Goal: Navigation & Orientation: Find specific page/section

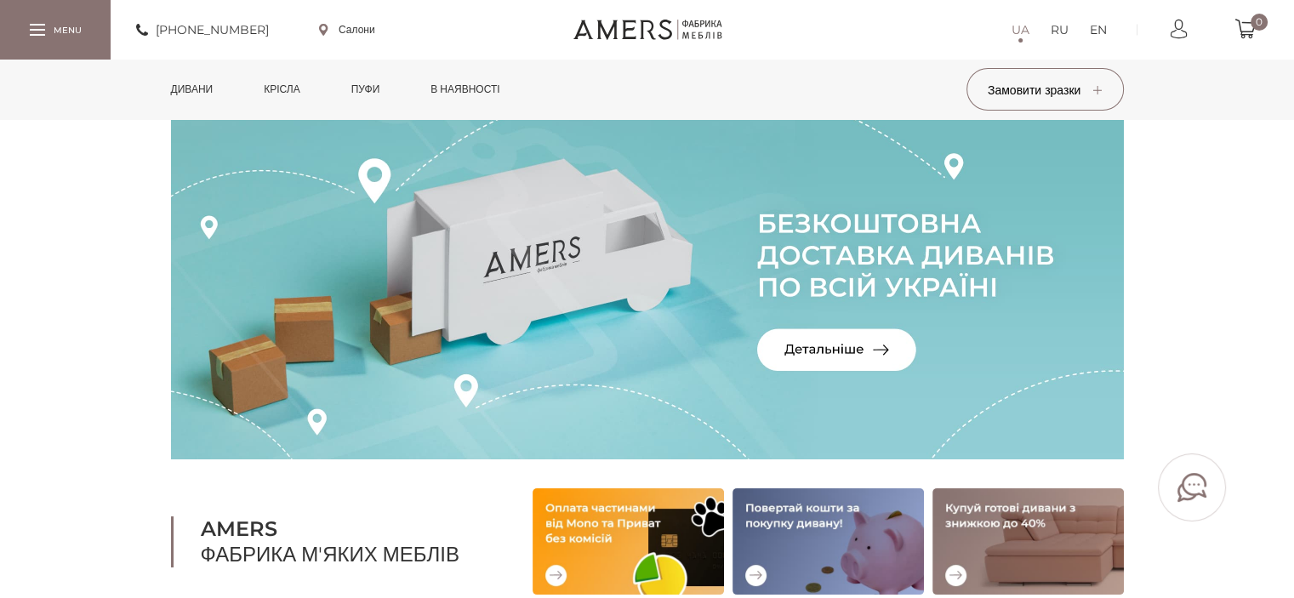
click at [218, 96] on link "Дивани" at bounding box center [192, 90] width 68 height 60
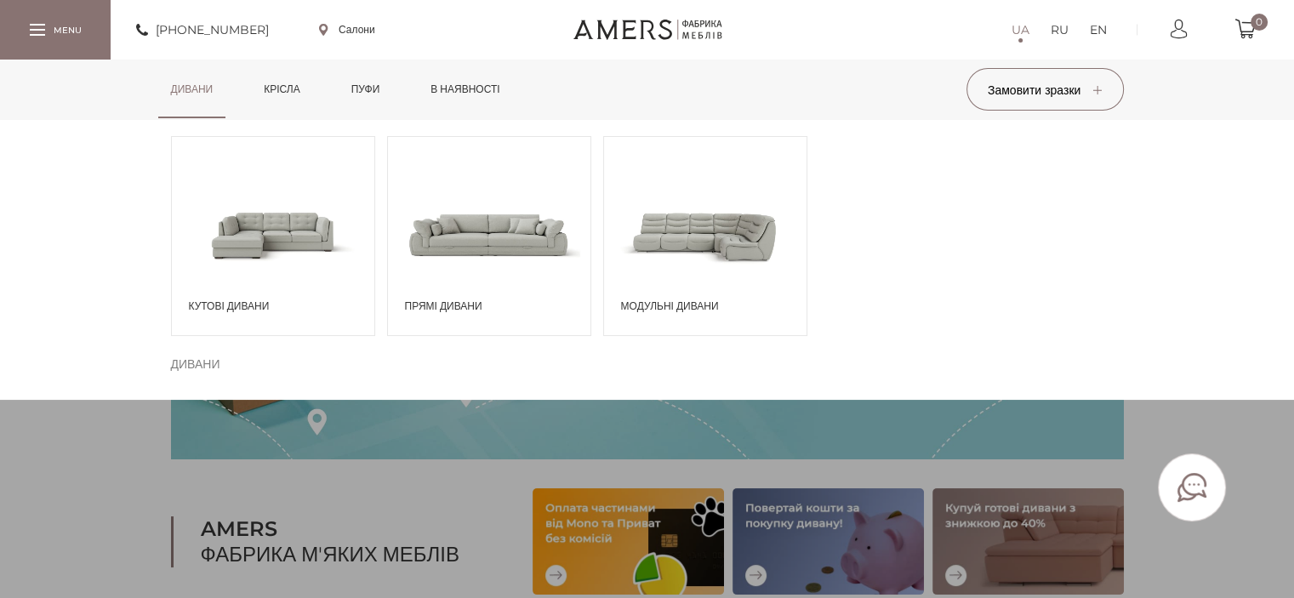
click at [265, 236] on span at bounding box center [273, 234] width 202 height 118
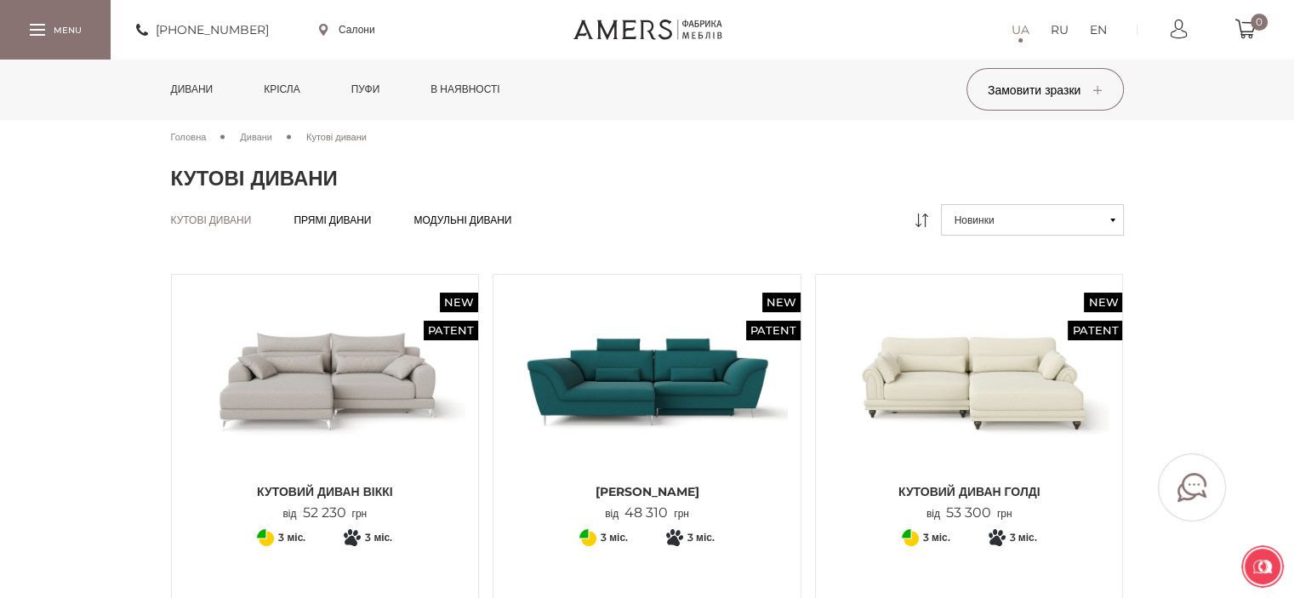
click at [436, 211] on div "Кутові дивани Кутові дивани Прямі дивани Прямі дивани Модульні дивани Модульні …" at bounding box center [647, 226] width 978 height 44
click at [440, 227] on span "Модульні дивани" at bounding box center [462, 234] width 98 height 14
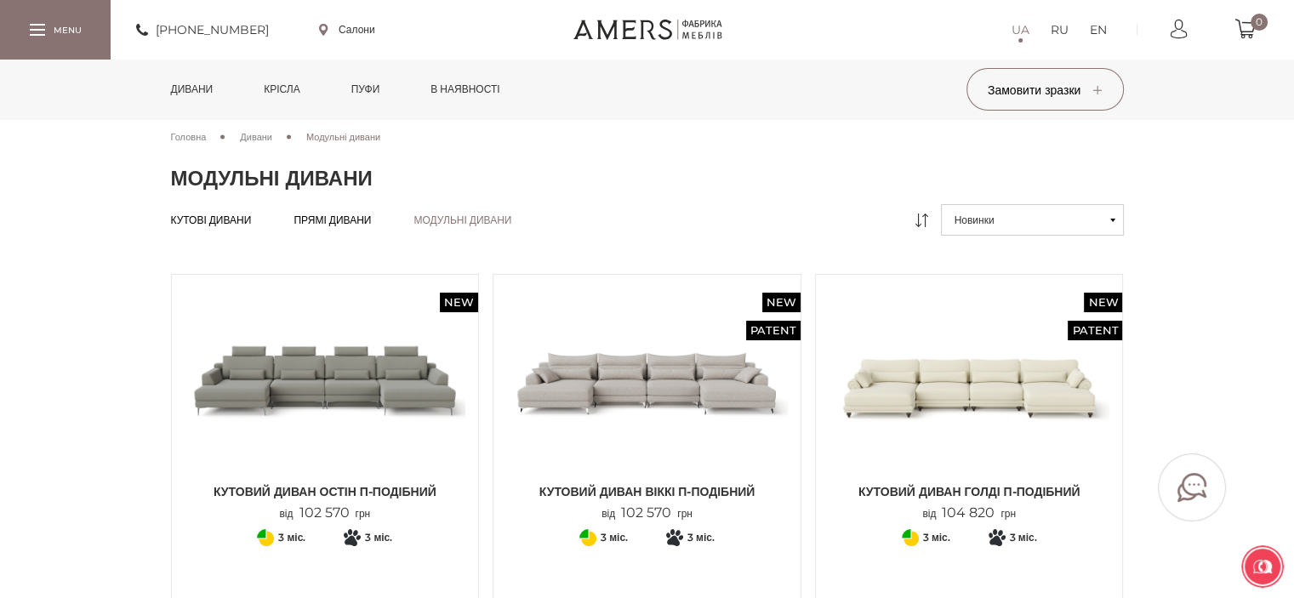
click at [68, 35] on div at bounding box center [55, 29] width 111 height 59
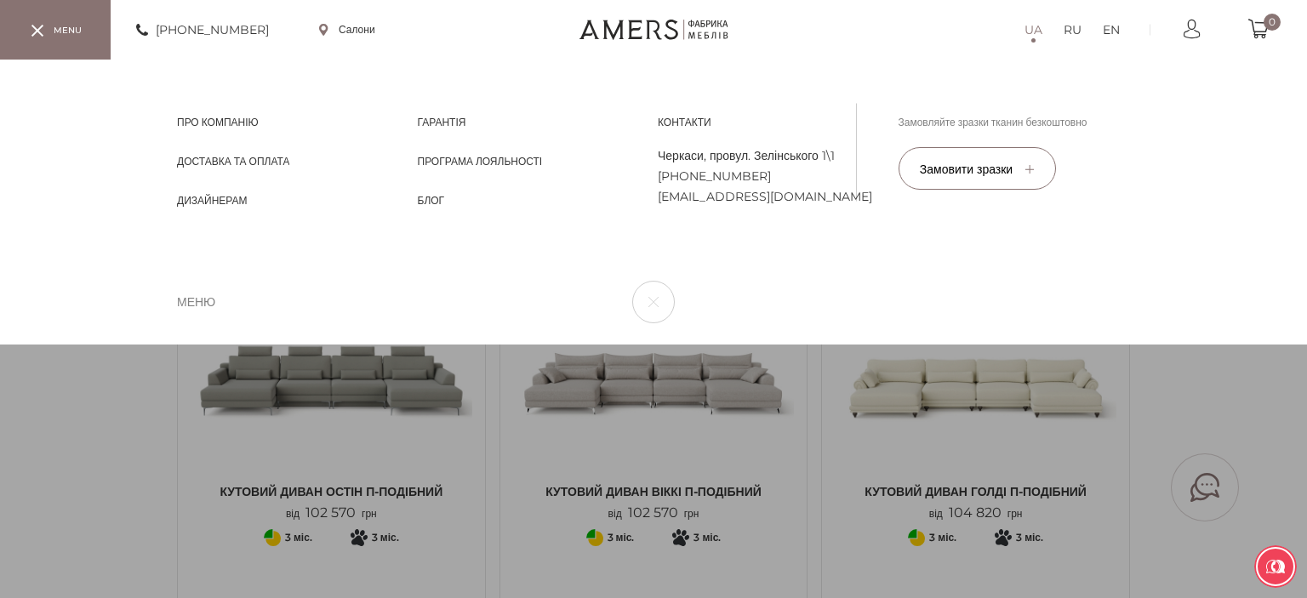
click at [327, 31] on link "Салони" at bounding box center [347, 29] width 56 height 15
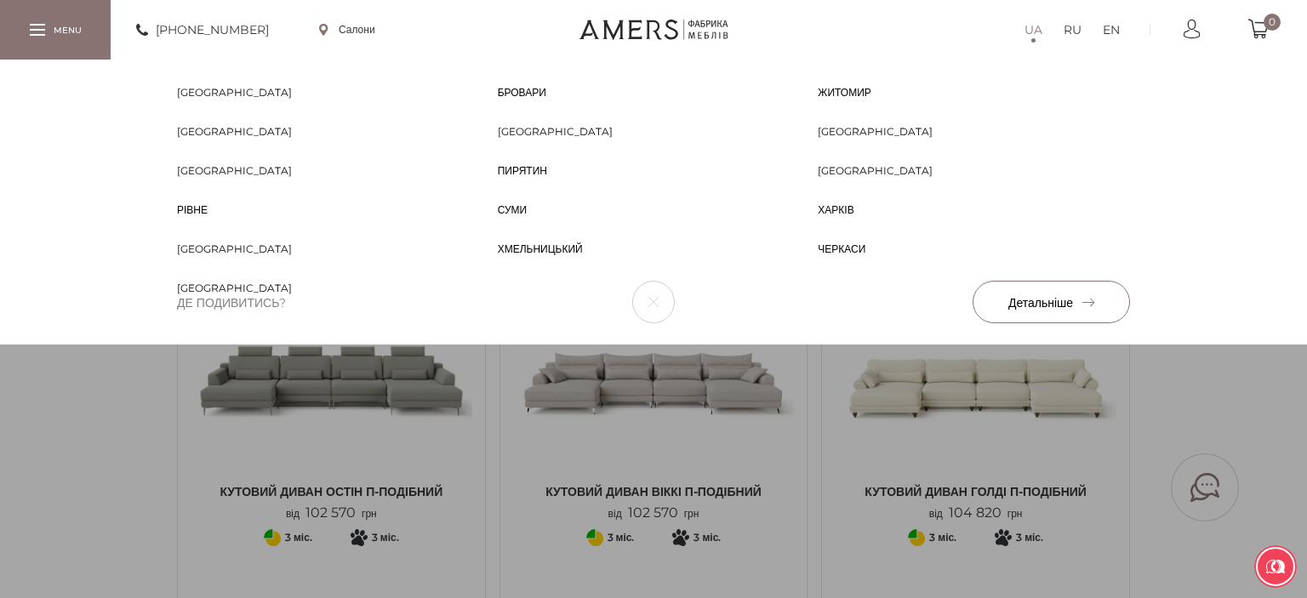
click at [201, 164] on span "[GEOGRAPHIC_DATA]" at bounding box center [234, 170] width 115 height 15
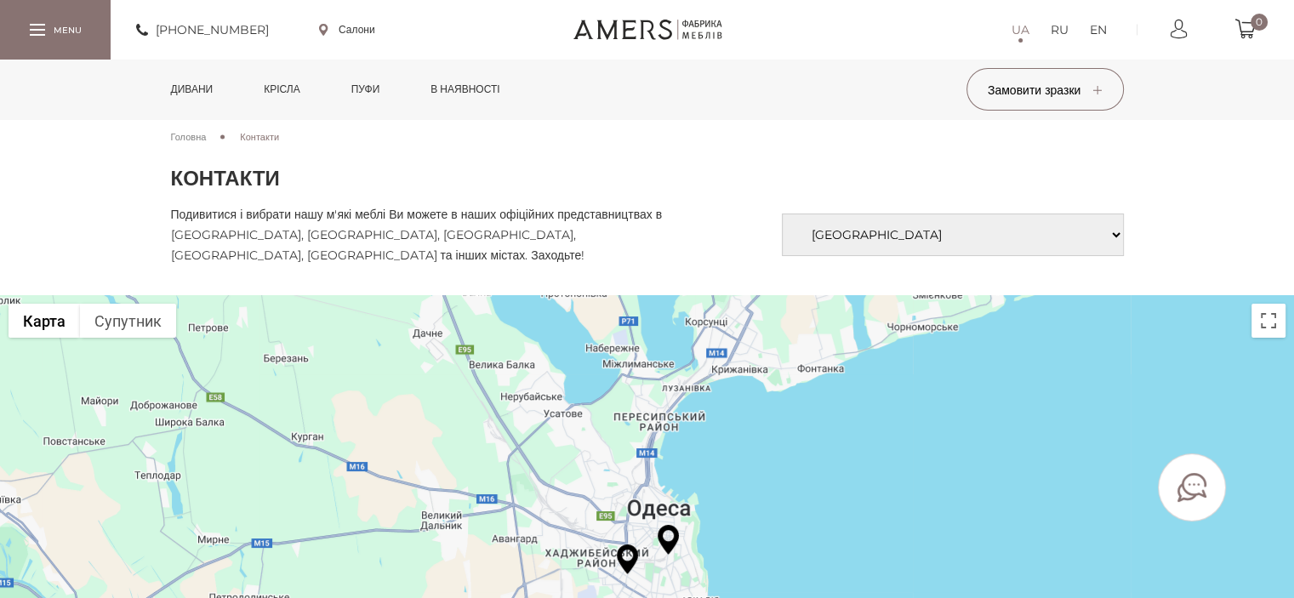
click at [57, 4] on div at bounding box center [55, 29] width 111 height 59
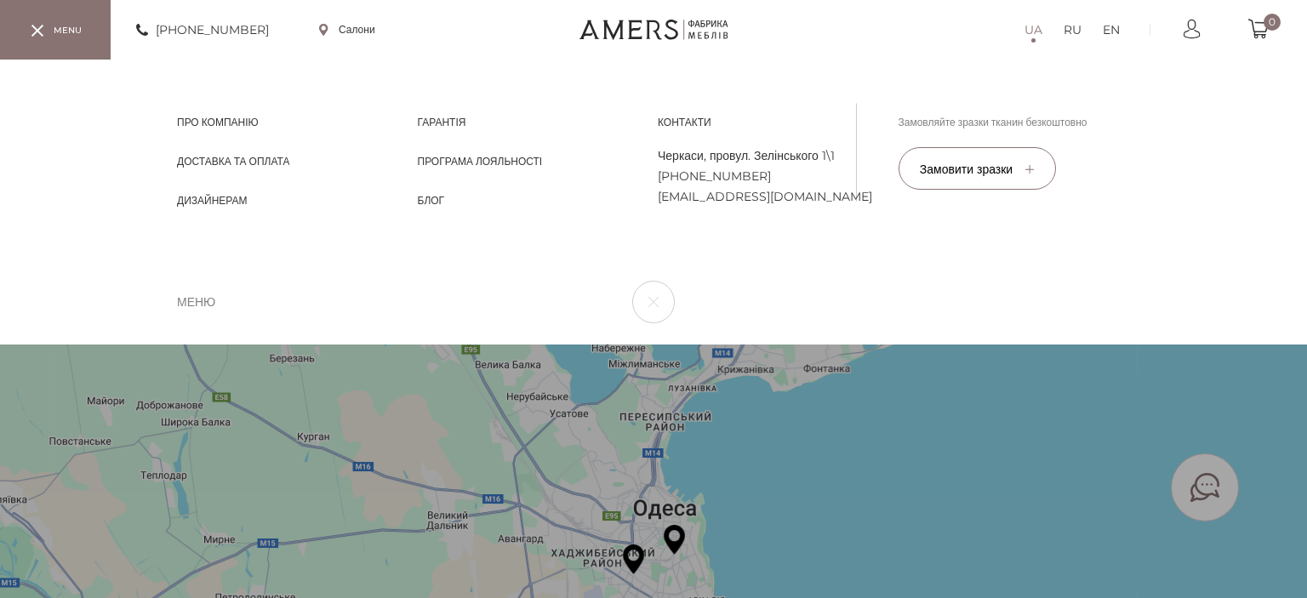
click at [723, 30] on div "+380737005770 Салони UA RU EN 0" at bounding box center [653, 30] width 1307 height 60
click at [721, 31] on link at bounding box center [653, 30] width 149 height 20
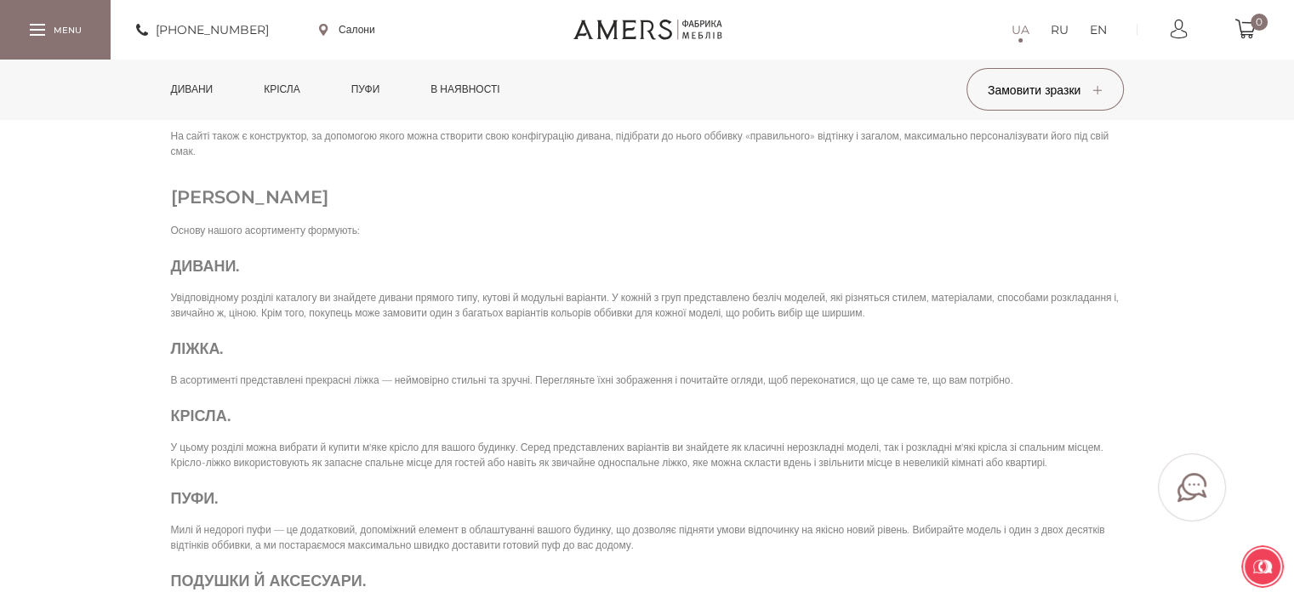
scroll to position [3403, 0]
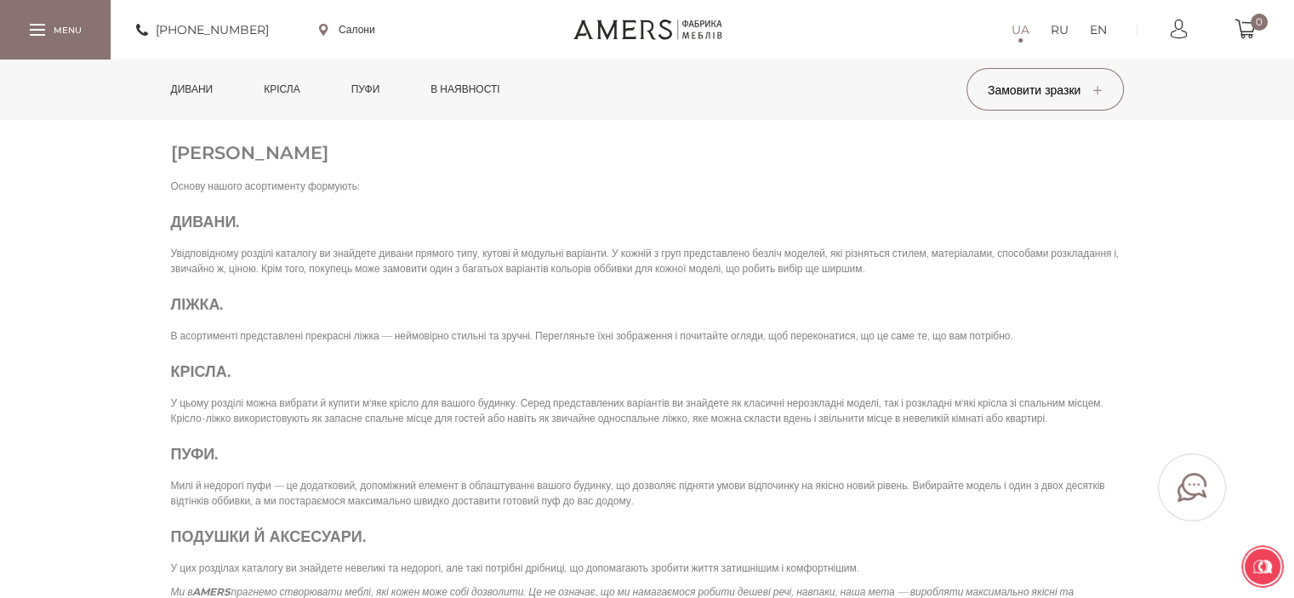
click at [1202, 458] on div at bounding box center [1192, 487] width 68 height 68
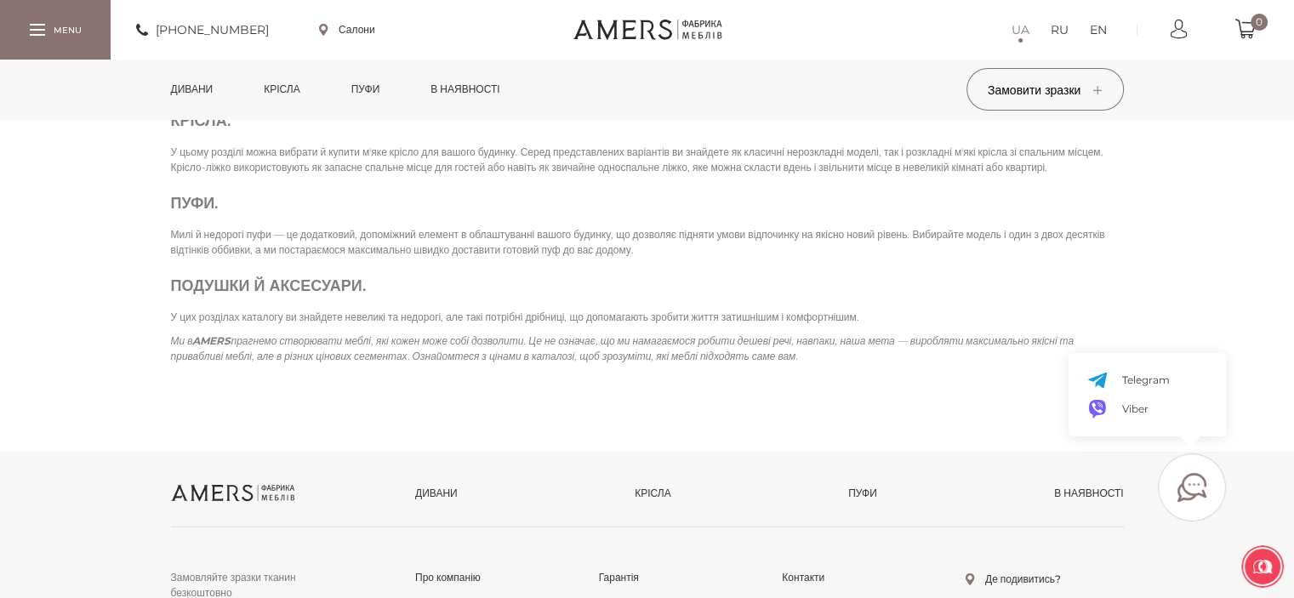
scroll to position [3743, 0]
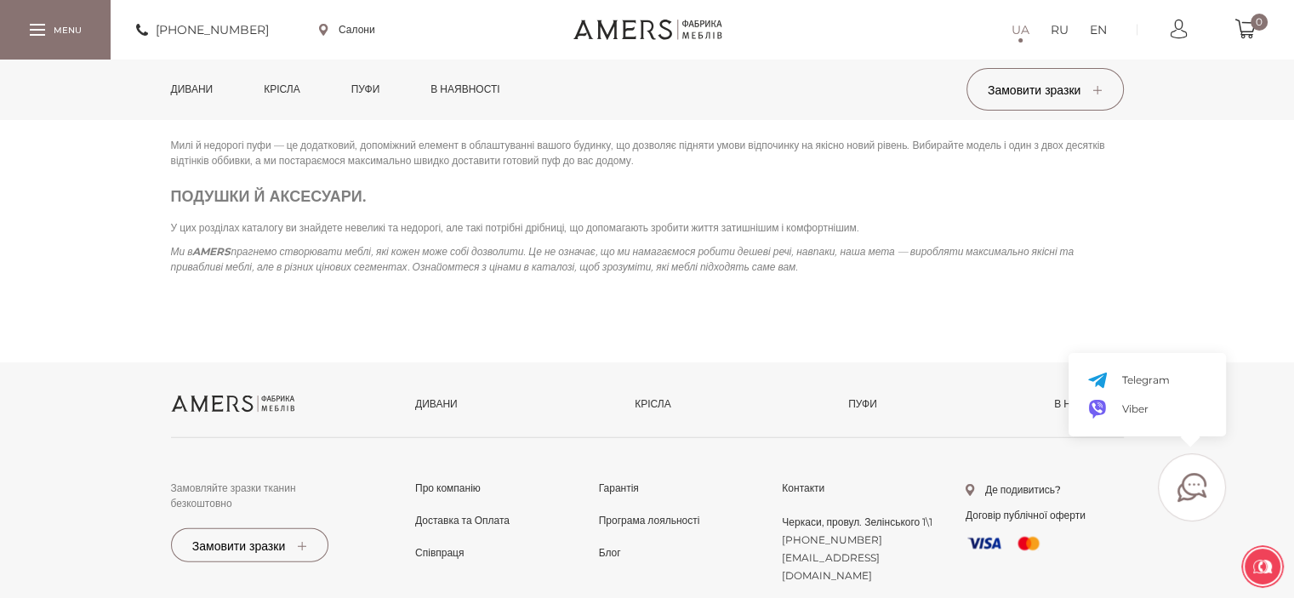
click at [225, 208] on h3 "Подушки й аксесуари ." at bounding box center [647, 196] width 953 height 22
click at [364, 84] on link "Пуфи" at bounding box center [366, 90] width 54 height 60
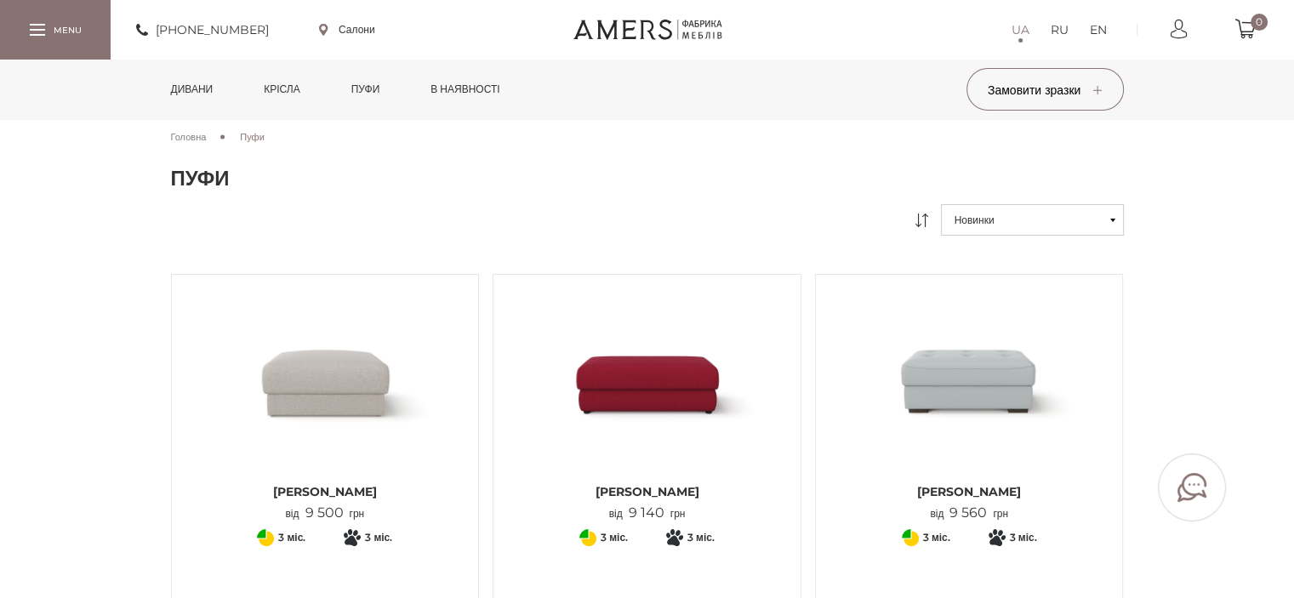
click at [616, 48] on div "+380737005770 Салони UA RU EN 0" at bounding box center [647, 30] width 1294 height 60
click at [616, 37] on link at bounding box center [646, 30] width 149 height 20
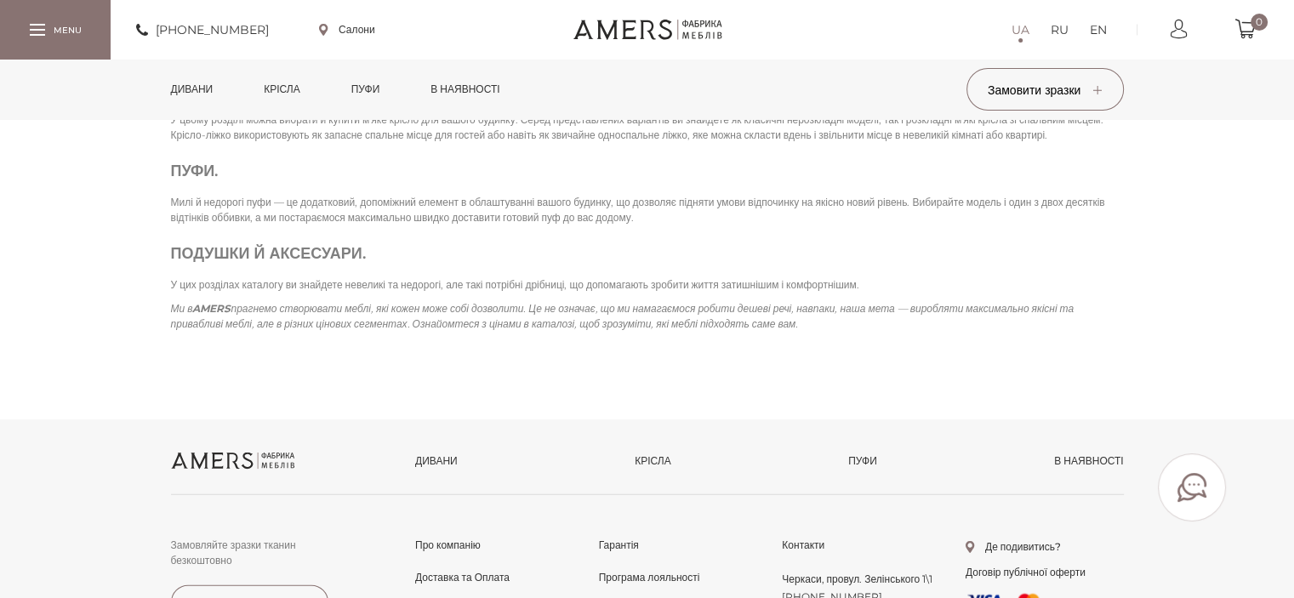
scroll to position [3872, 0]
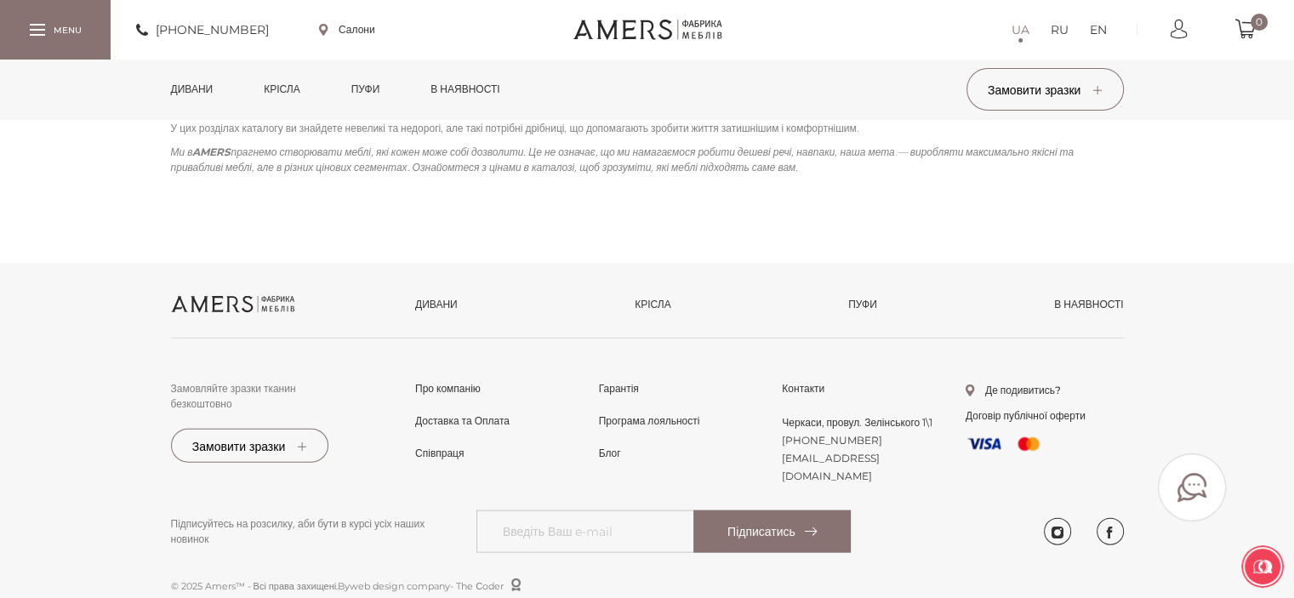
click at [1189, 472] on div at bounding box center [1192, 487] width 68 height 68
click at [1159, 387] on link "Telegram" at bounding box center [1147, 380] width 118 height 15
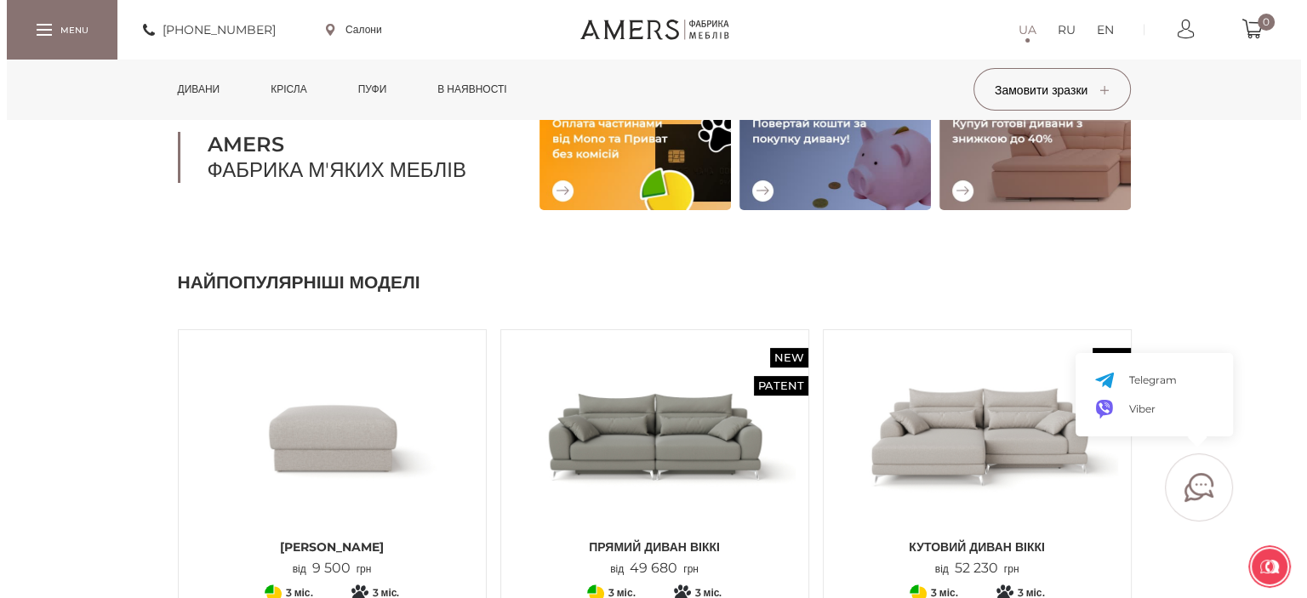
scroll to position [0, 0]
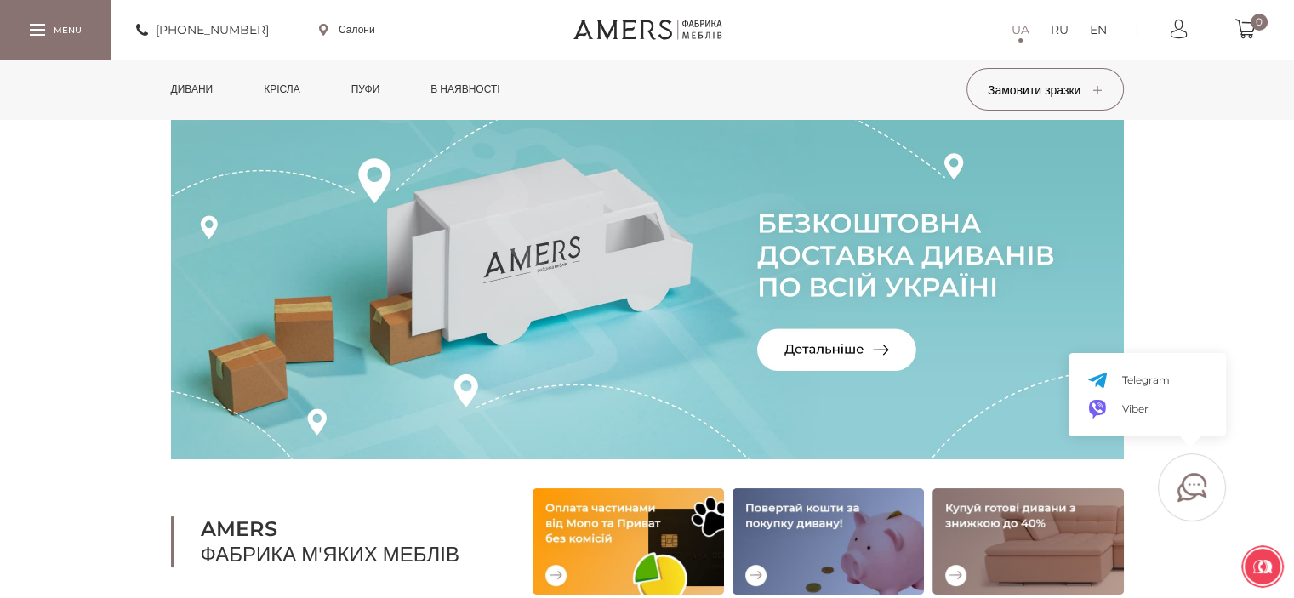
click at [1000, 107] on button "Замовити зразки" at bounding box center [1044, 89] width 157 height 43
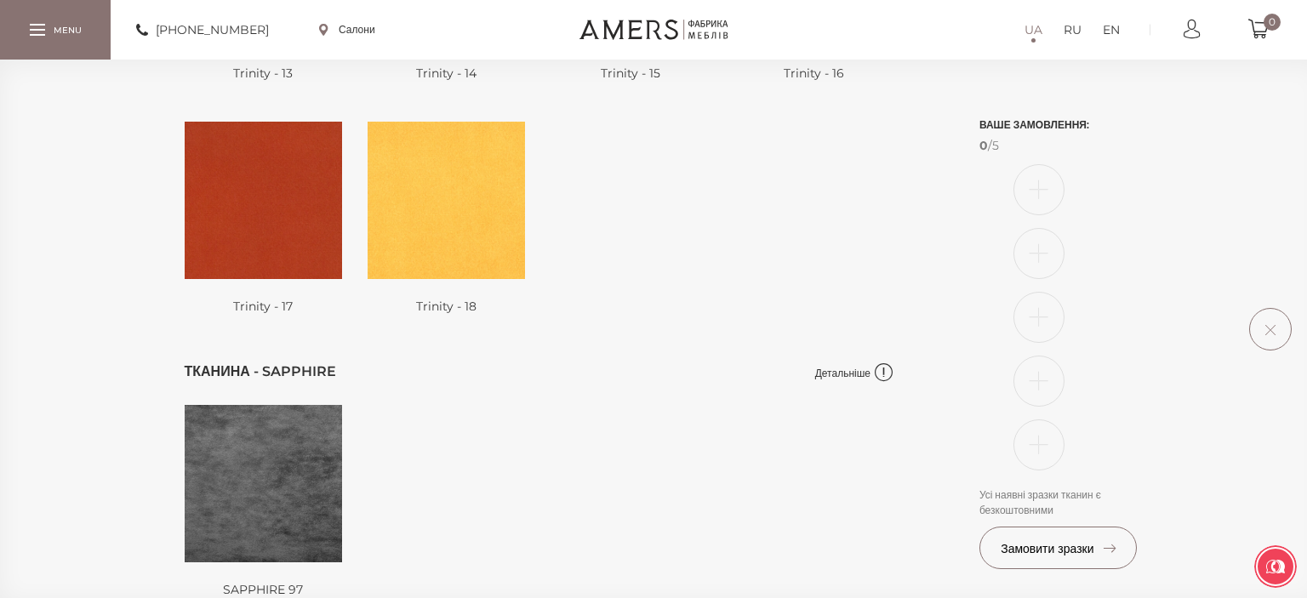
scroll to position [2831, 0]
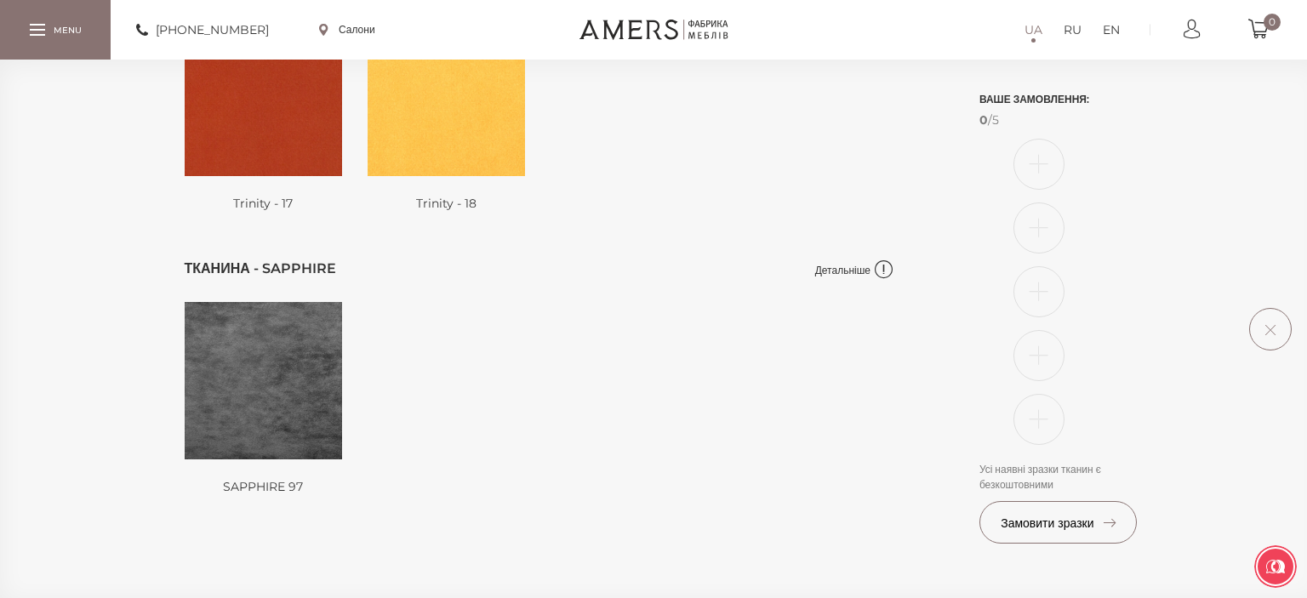
click at [54, 47] on div at bounding box center [55, 29] width 111 height 59
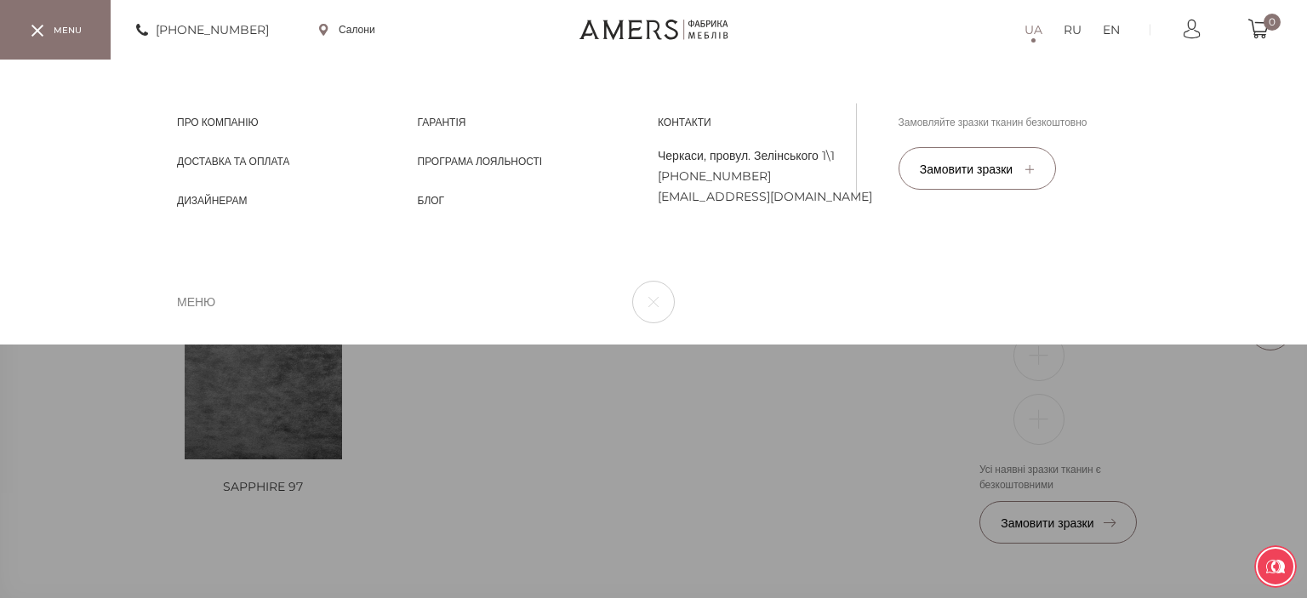
click at [443, 169] on span "Програма лояльності" at bounding box center [480, 176] width 125 height 15
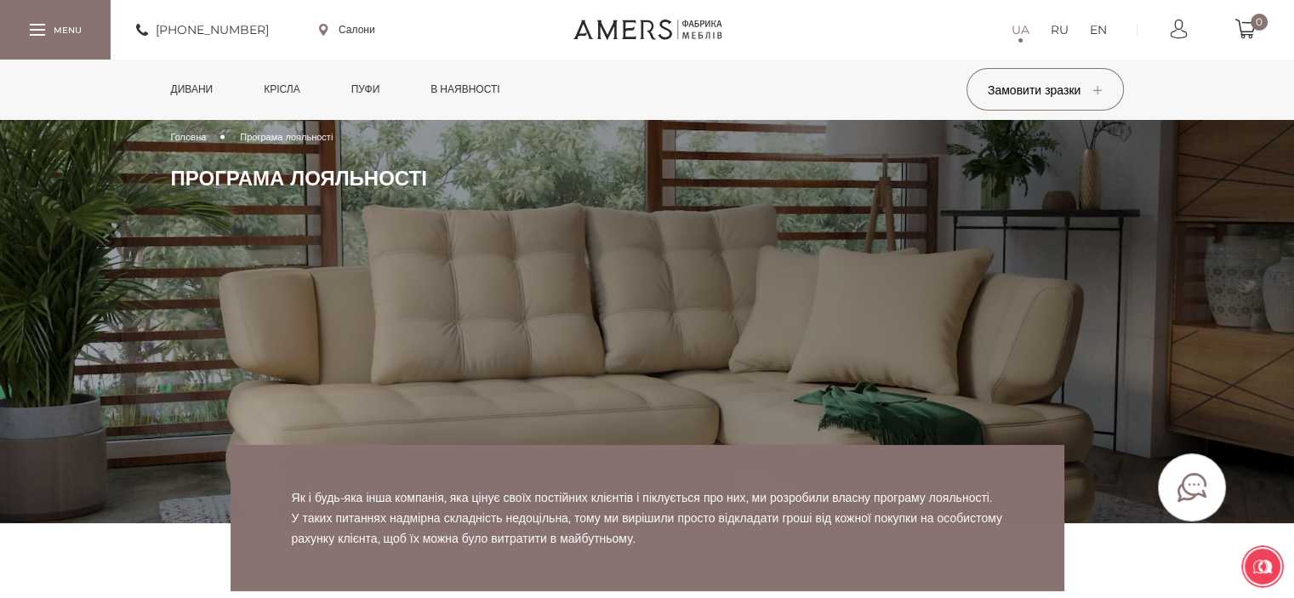
click at [214, 94] on link "Дивани" at bounding box center [192, 90] width 68 height 60
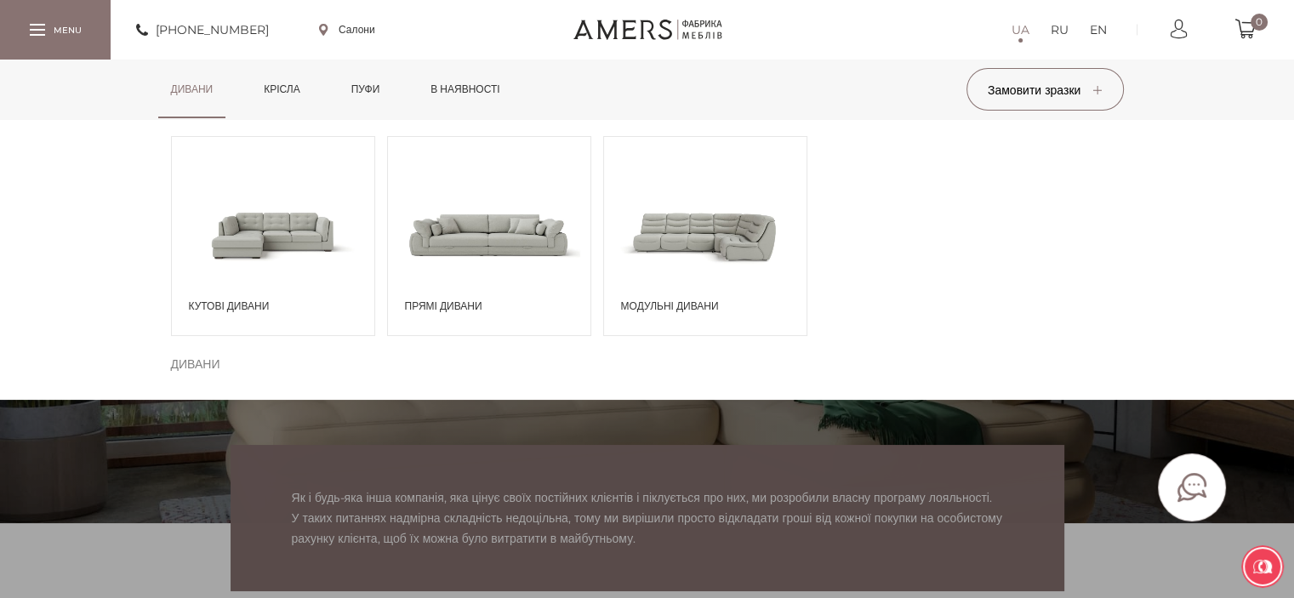
click at [222, 285] on span at bounding box center [273, 234] width 202 height 118
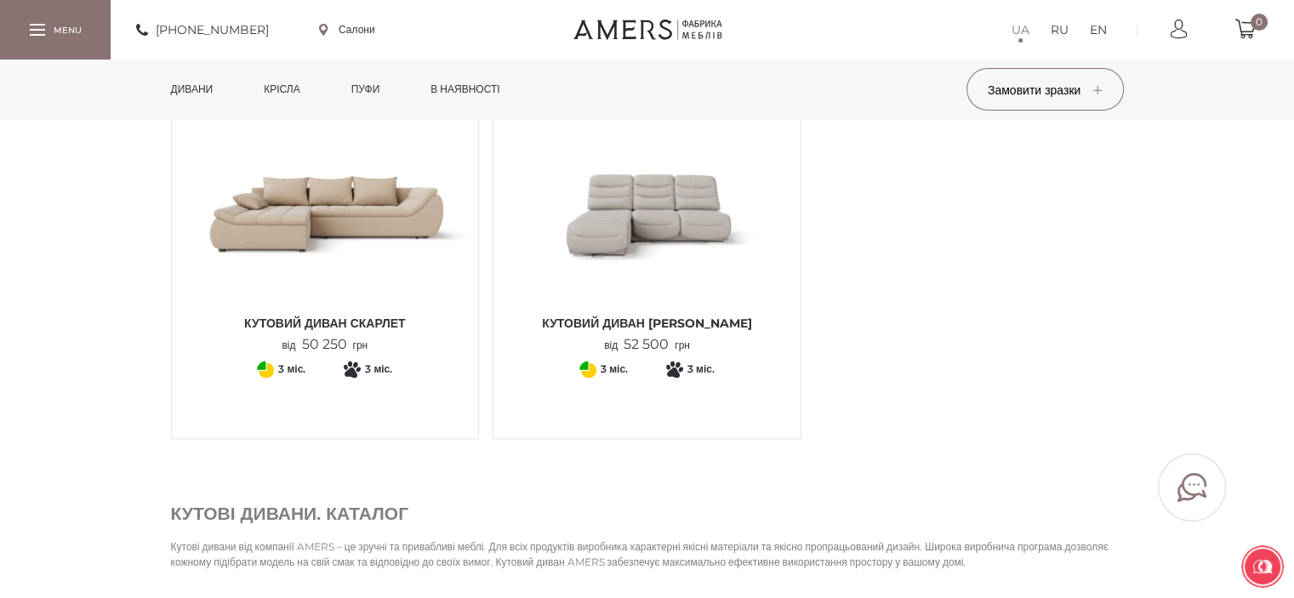
scroll to position [2089, 0]
